Goal: Task Accomplishment & Management: Use online tool/utility

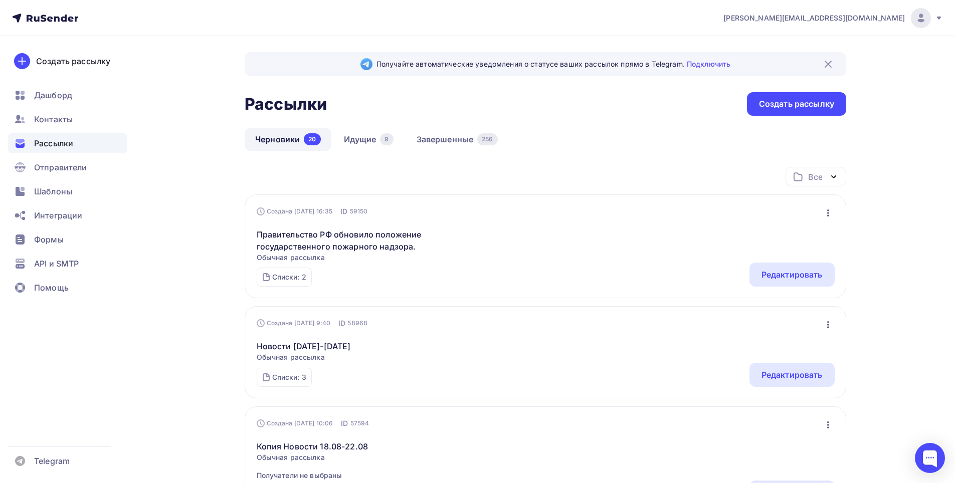
click at [824, 324] on icon "button" at bounding box center [828, 325] width 12 height 12
click at [782, 371] on div "Редактировать" at bounding box center [791, 375] width 61 height 12
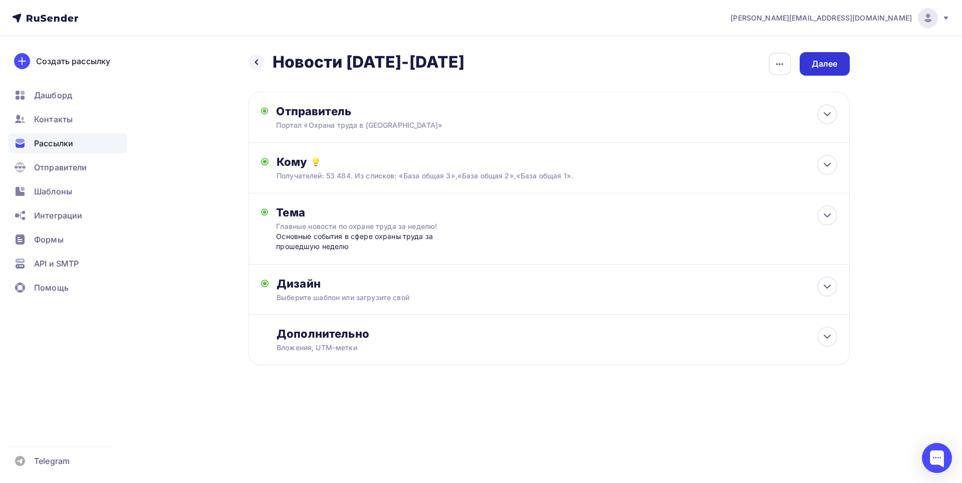
click at [831, 63] on div "Далее" at bounding box center [825, 64] width 26 height 12
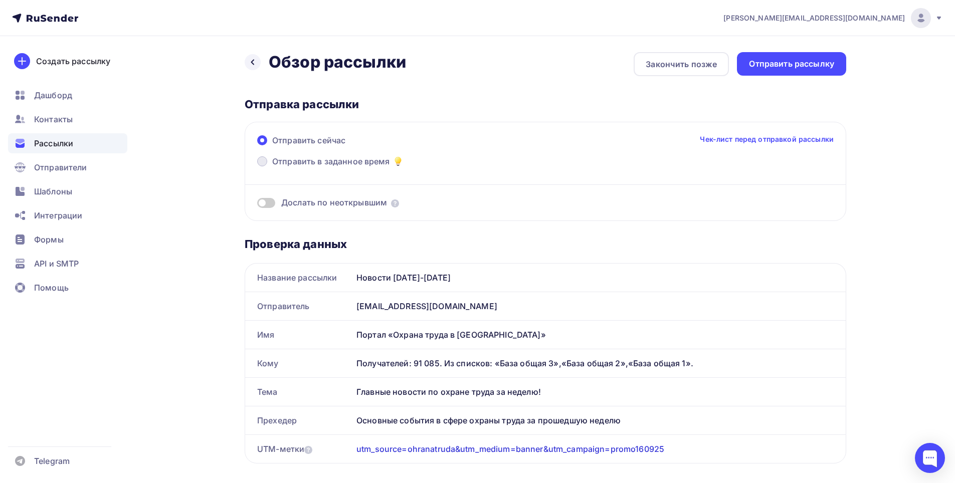
click at [265, 163] on span at bounding box center [262, 161] width 10 height 10
click at [272, 167] on input "Отправить в заданное время" at bounding box center [272, 167] width 0 height 0
click at [265, 163] on span at bounding box center [262, 161] width 10 height 10
click at [272, 167] on input "Отправить в заданное время" at bounding box center [272, 167] width 0 height 0
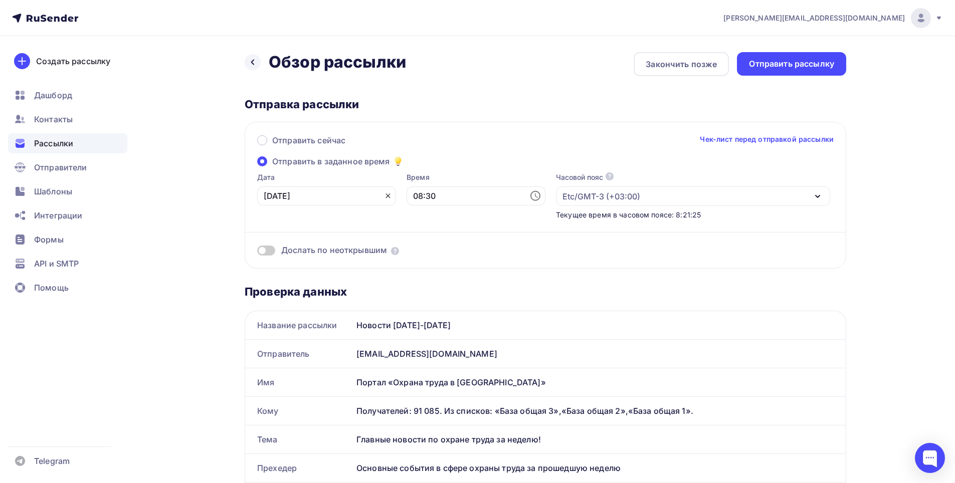
click at [384, 197] on icon at bounding box center [388, 196] width 8 height 8
click at [380, 197] on icon at bounding box center [386, 196] width 12 height 12
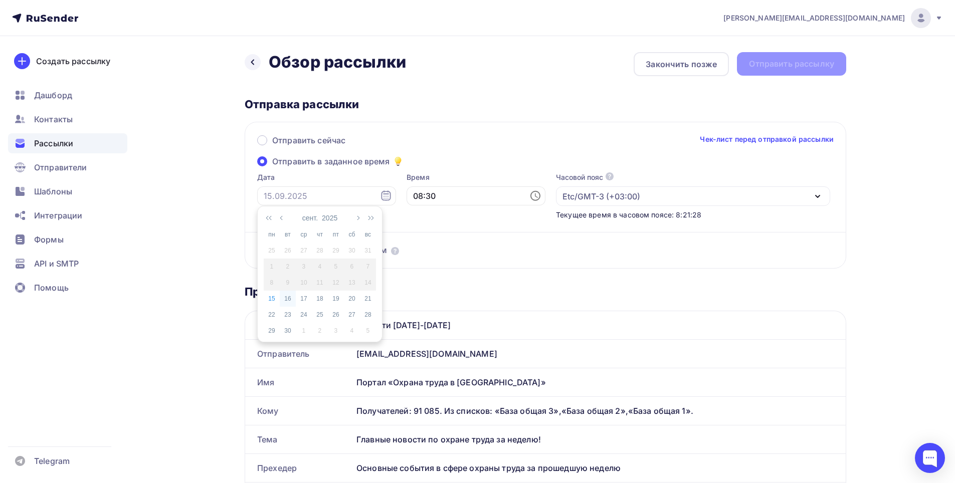
click at [285, 296] on div "16" at bounding box center [288, 298] width 16 height 9
type input "[DATE]"
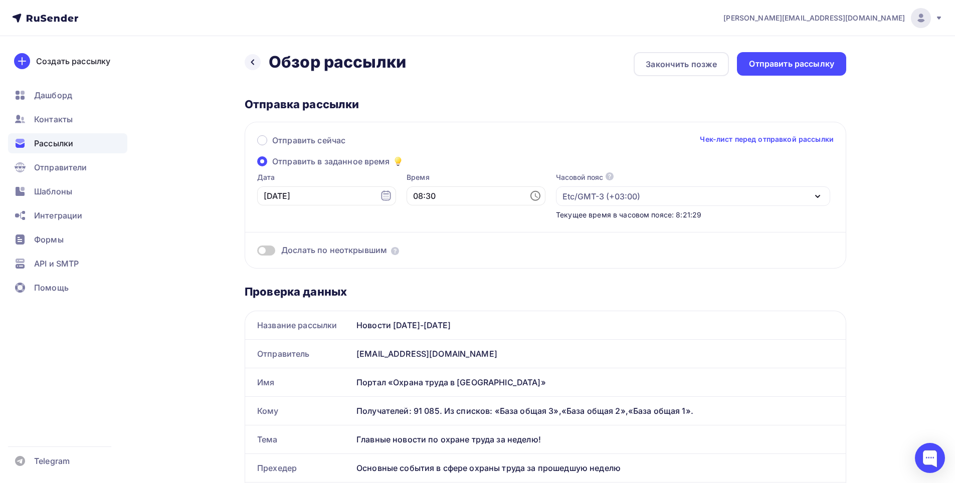
click at [529, 198] on icon at bounding box center [535, 196] width 12 height 12
click at [415, 261] on li "11" at bounding box center [421, 263] width 52 height 16
click at [476, 213] on li "00" at bounding box center [477, 214] width 52 height 16
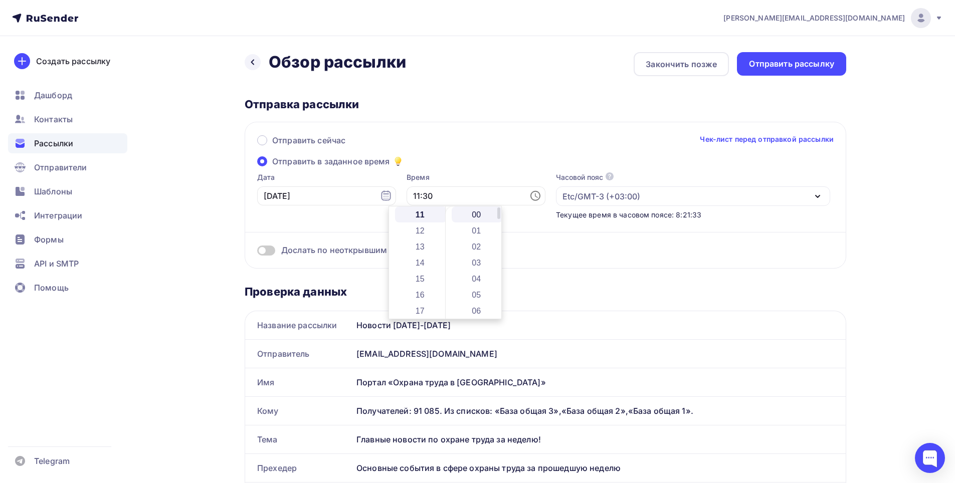
type input "11:00"
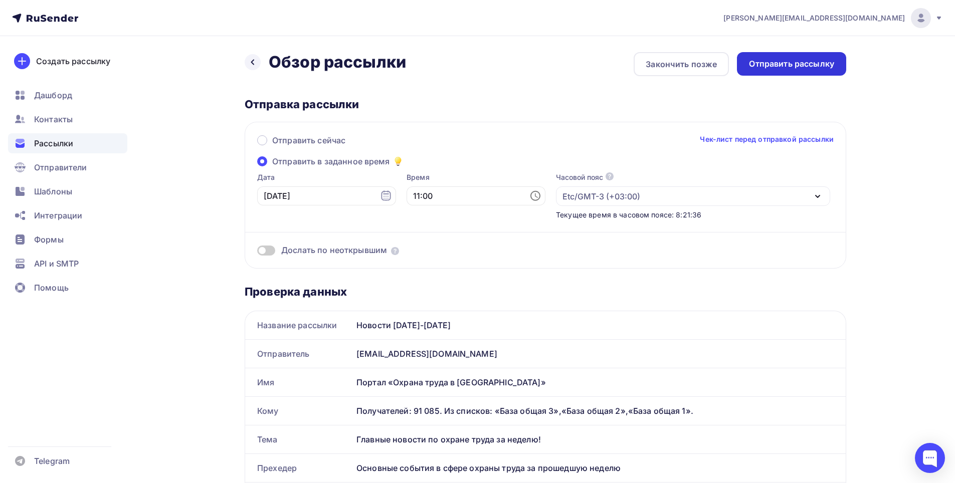
click at [789, 62] on div "Отправить рассылку" at bounding box center [791, 64] width 85 height 12
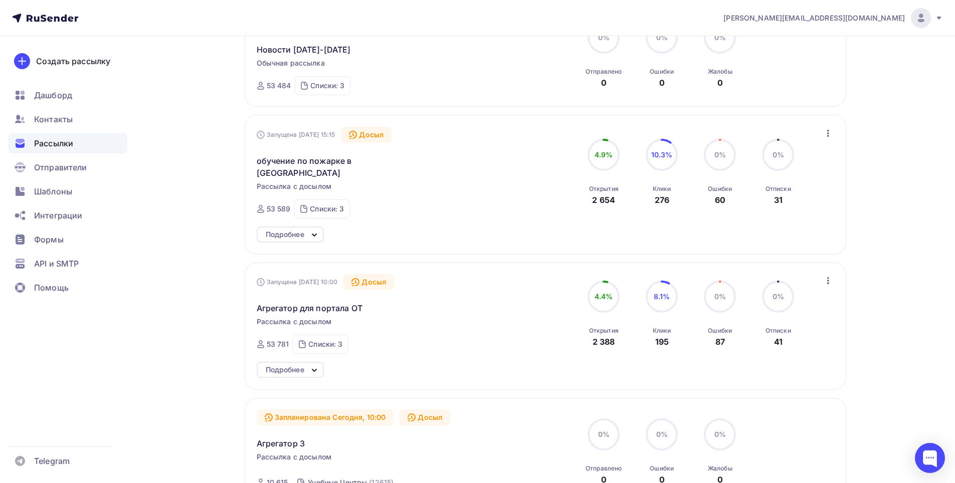
scroll to position [50, 0]
